Goal: Transaction & Acquisition: Purchase product/service

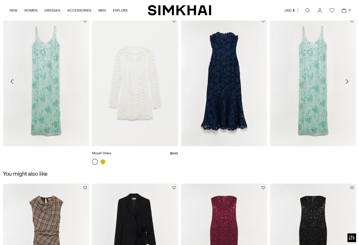
scroll to position [721, 0]
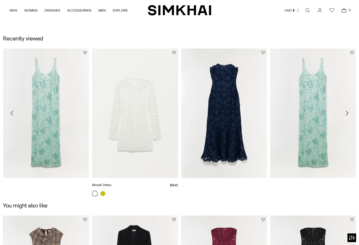
click at [111, 183] on link "Mccall Dress" at bounding box center [101, 185] width 19 height 4
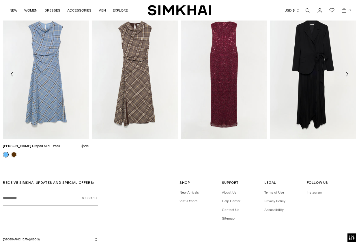
scroll to position [948, 0]
